Goal: Information Seeking & Learning: Check status

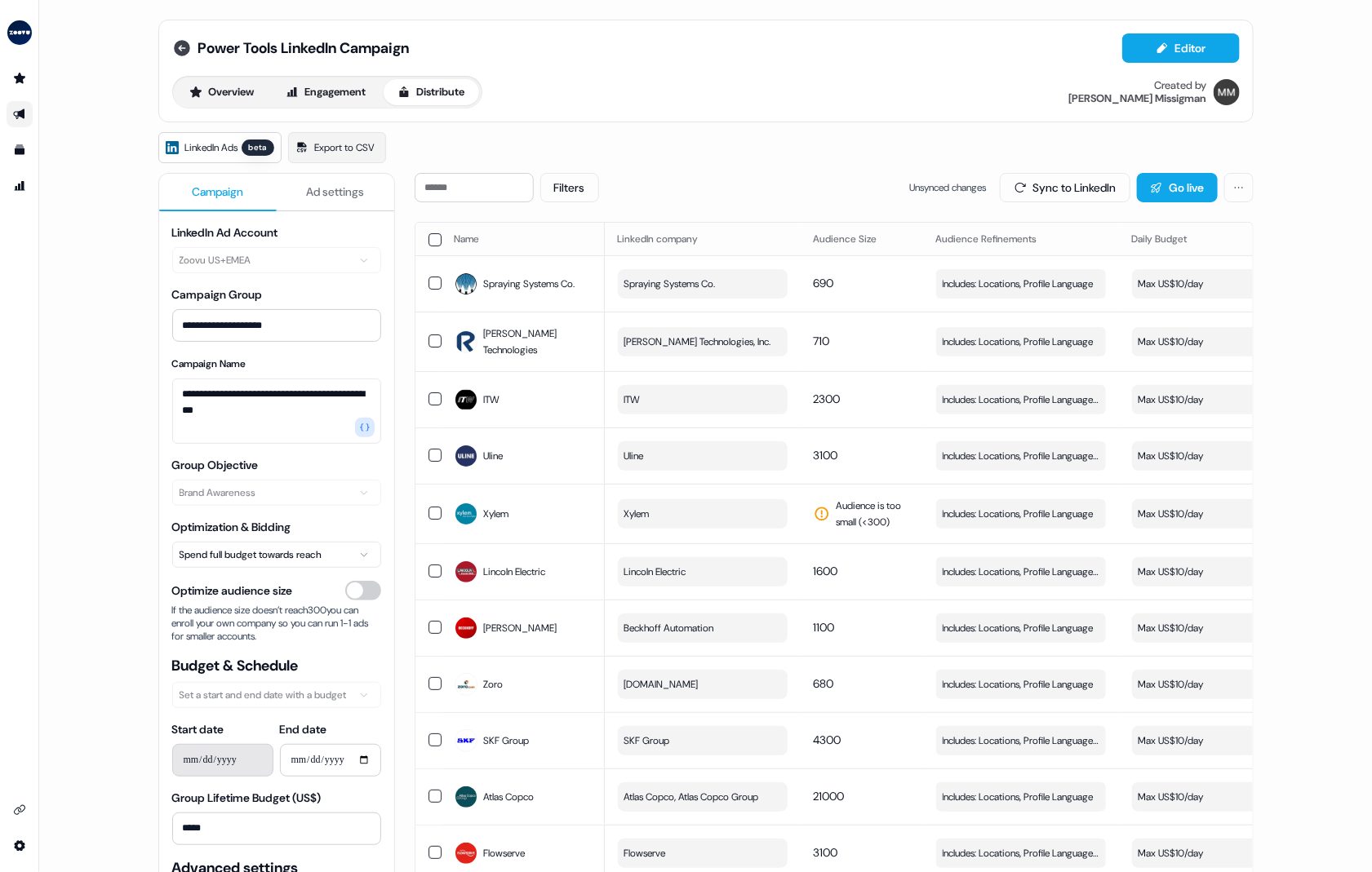
click at [179, 44] on icon at bounding box center [182, 49] width 16 height 16
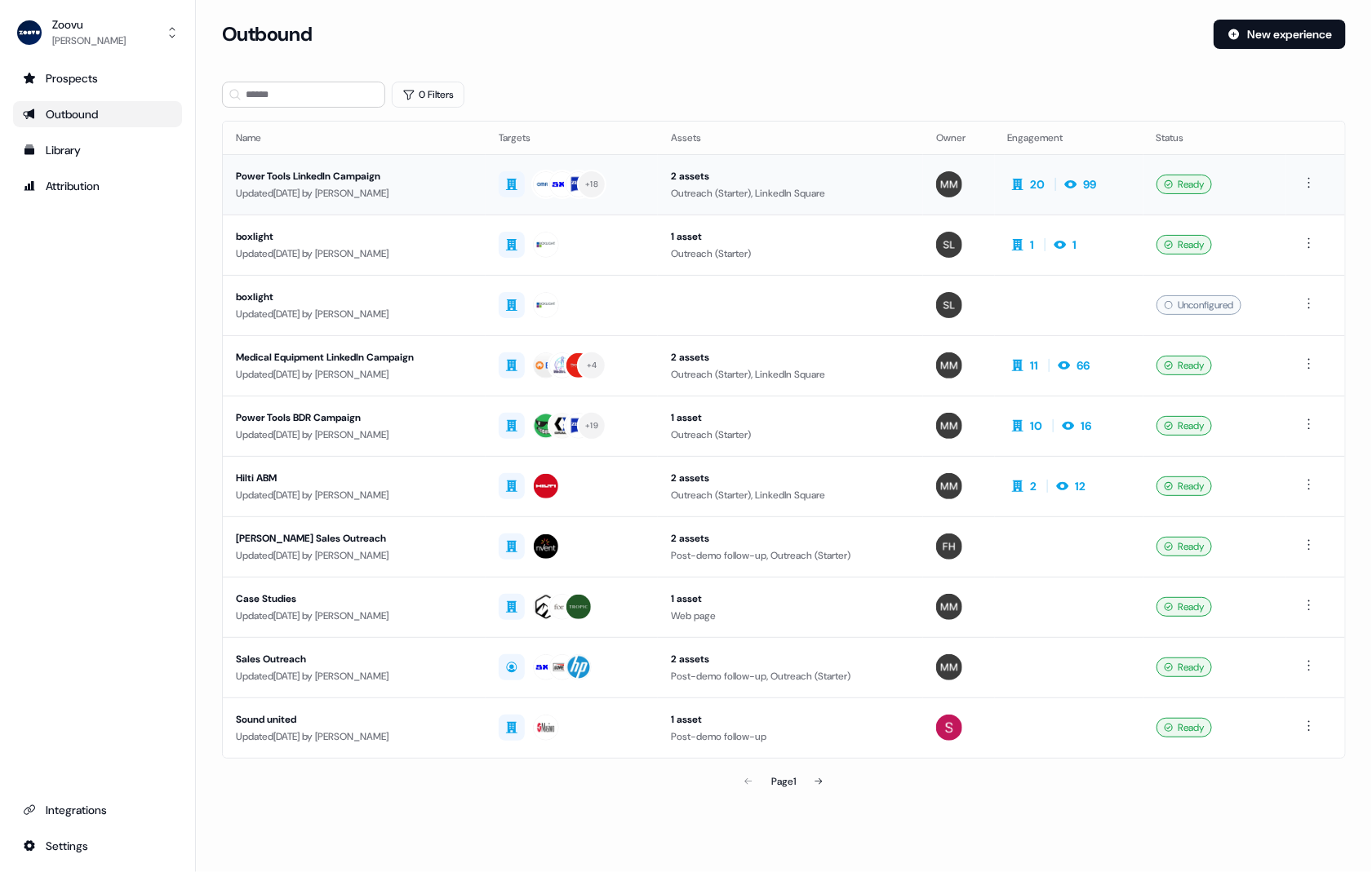
click at [350, 189] on div "Updated [DATE] by [PERSON_NAME]" at bounding box center [354, 193] width 236 height 16
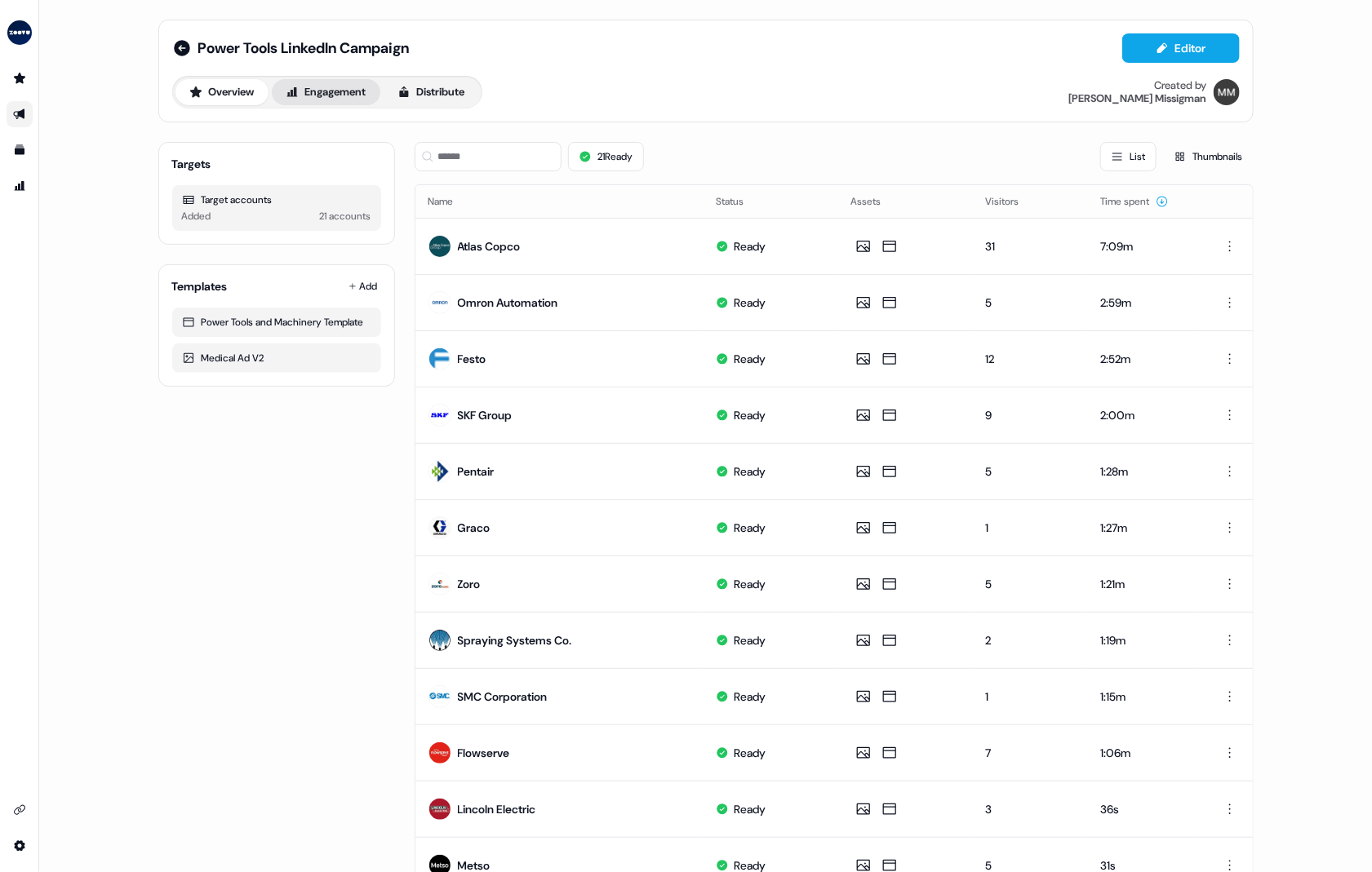
click at [357, 91] on button "Engagement" at bounding box center [326, 92] width 108 height 27
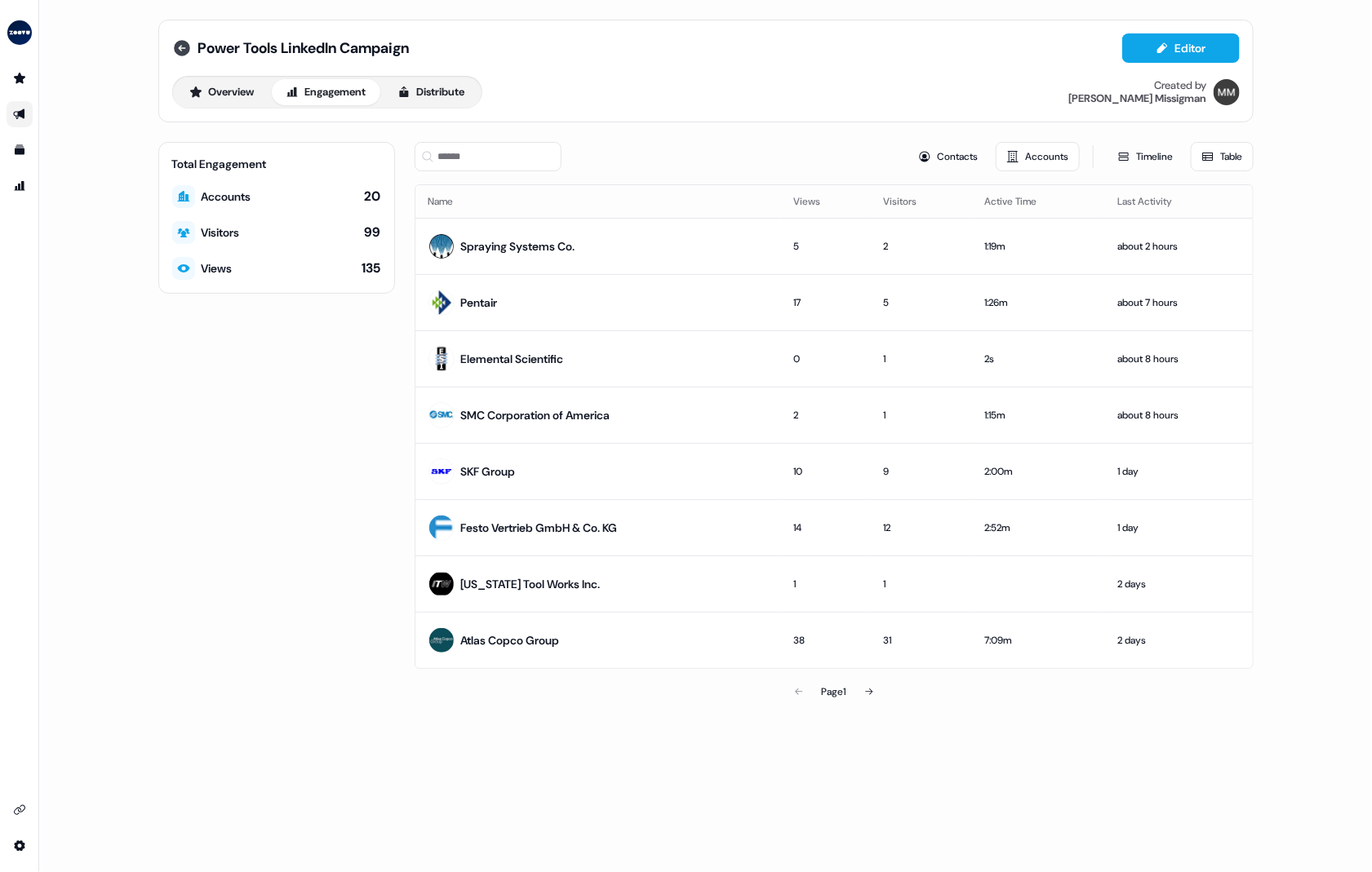
click at [187, 46] on icon at bounding box center [182, 49] width 16 height 16
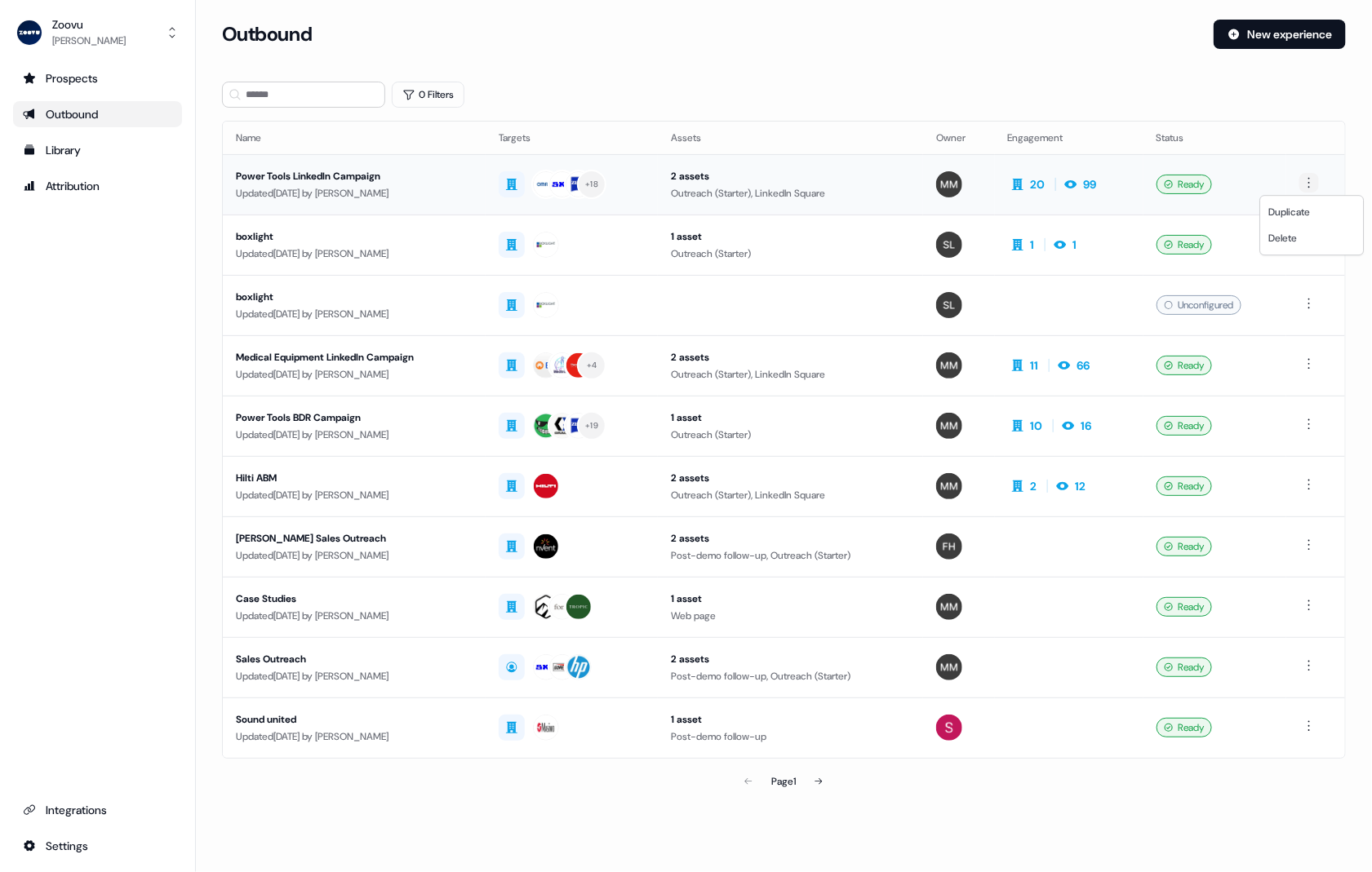
click at [1317, 179] on html "For the best experience switch devices to a bigger screen. Go to [DOMAIN_NAME] …" at bounding box center [686, 436] width 1372 height 872
click at [607, 174] on html "For the best experience switch devices to a bigger screen. Go to [DOMAIN_NAME] …" at bounding box center [686, 436] width 1372 height 872
click at [343, 183] on div "Power Tools LinkedIn Campaign" at bounding box center [354, 177] width 236 height 16
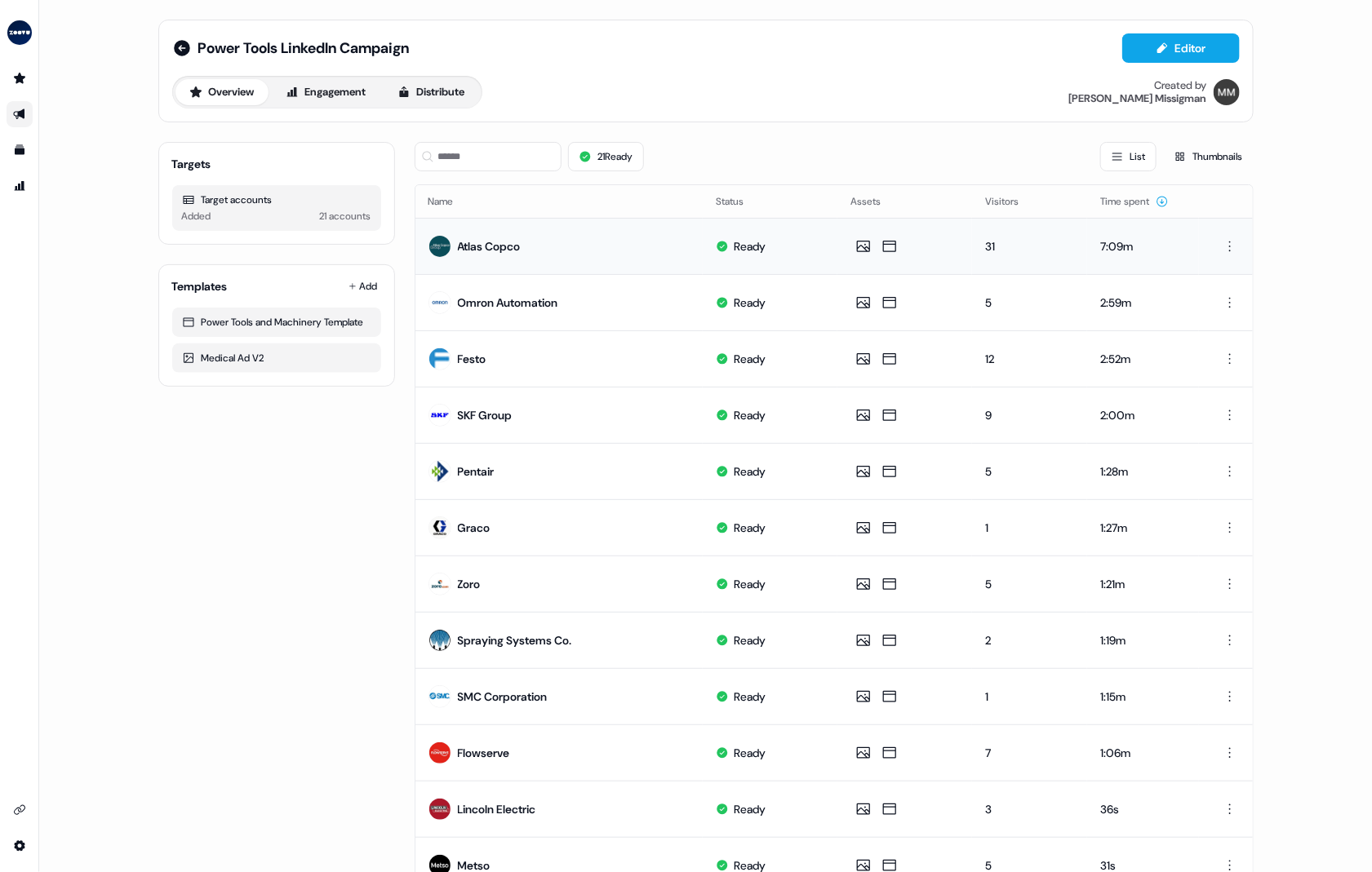
click at [619, 243] on td "Atlas Copco" at bounding box center [559, 245] width 288 height 56
click at [488, 243] on div "Atlas Copco" at bounding box center [489, 246] width 63 height 16
click at [1227, 245] on html "For the best experience switch devices to a bigger screen. Go to [DOMAIN_NAME] …" at bounding box center [686, 436] width 1372 height 872
click at [589, 252] on td "Atlas Copco" at bounding box center [559, 245] width 288 height 56
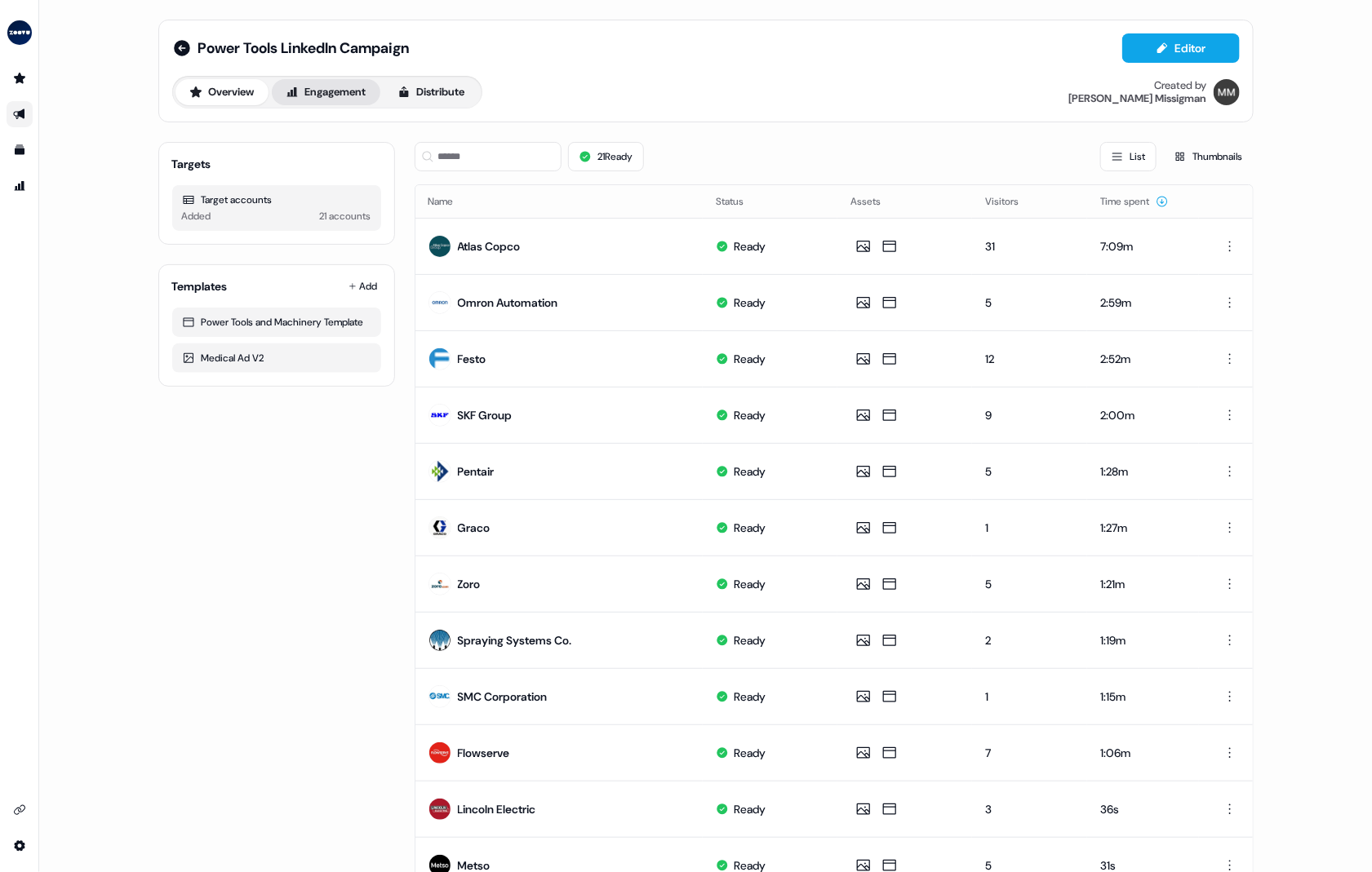
click at [302, 93] on button "Engagement" at bounding box center [326, 92] width 108 height 27
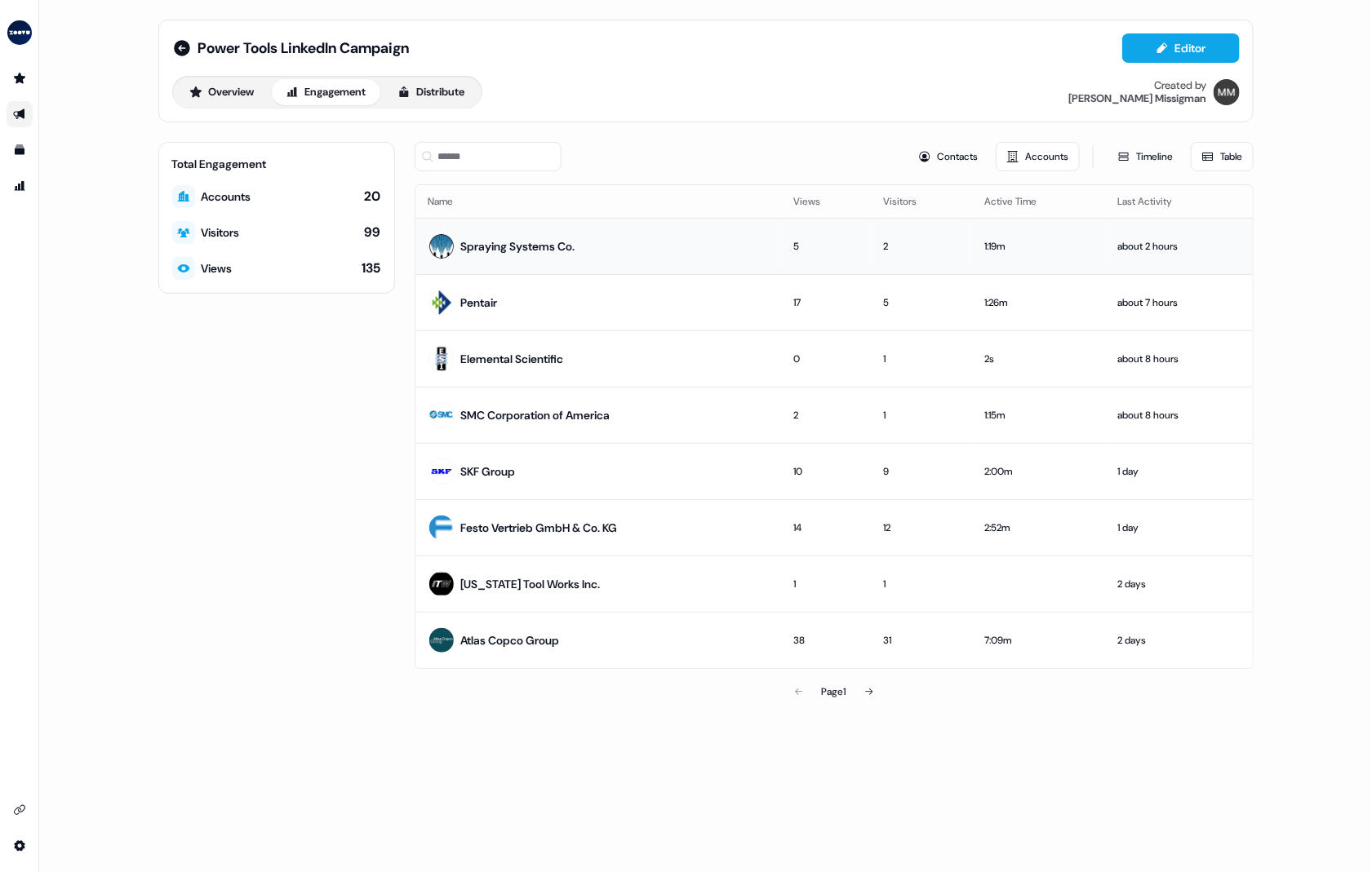
click at [530, 241] on div "Spraying Systems Co." at bounding box center [517, 246] width 114 height 16
drag, startPoint x: 0, startPoint y: 871, endPoint x: -267, endPoint y: 898, distance: 268.4
click at [0, 871] on html "For the best experience switch devices to a bigger screen. Go to [DOMAIN_NAME] …" at bounding box center [686, 436] width 1372 height 872
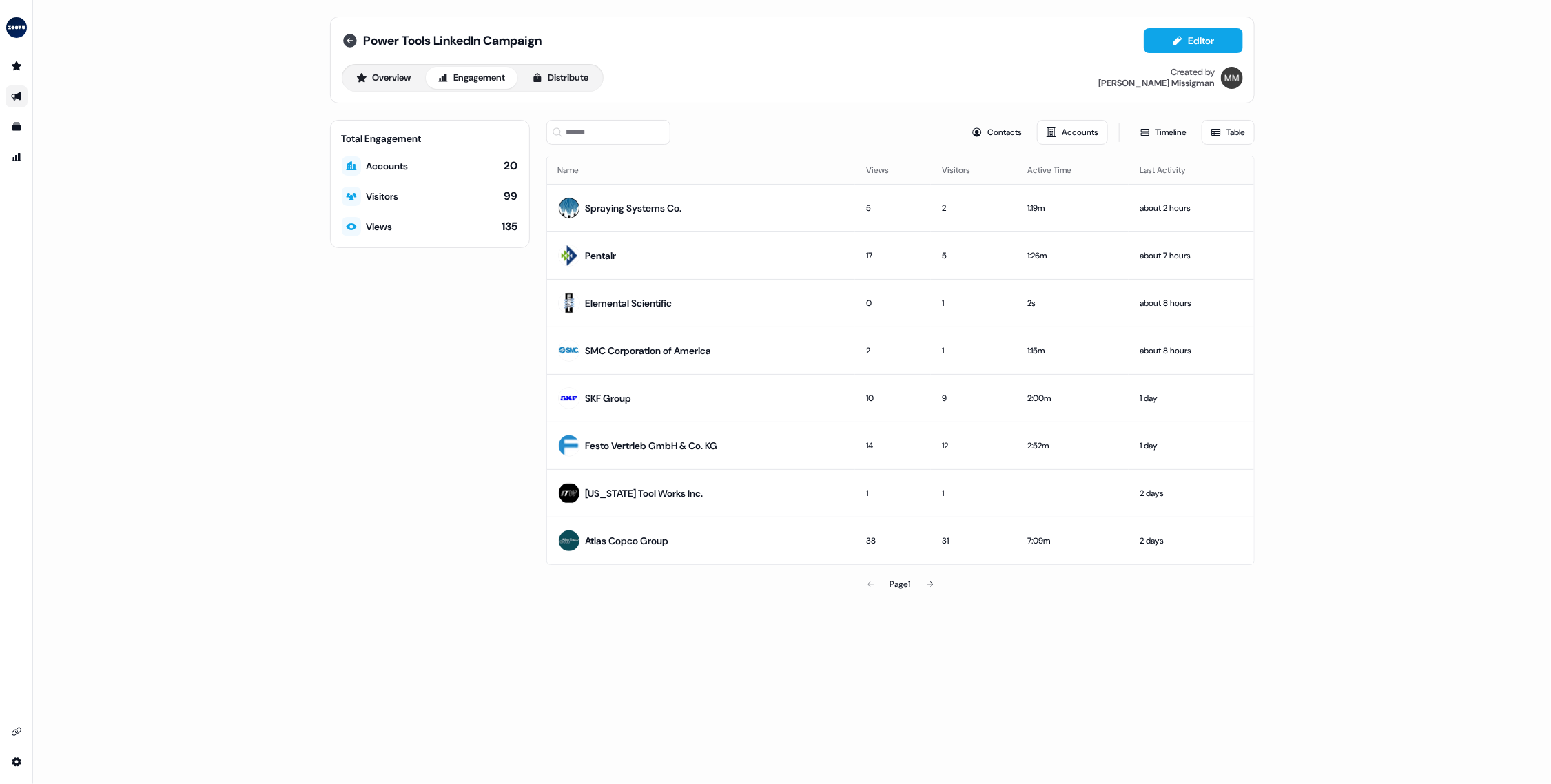
click at [349, 41] on icon at bounding box center [350, 40] width 16 height 16
